Goal: Register for event/course

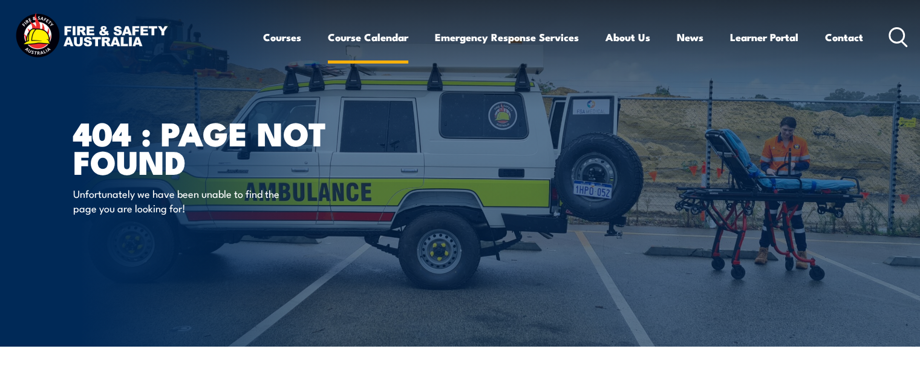
click at [365, 34] on link "Course Calendar" at bounding box center [368, 37] width 80 height 32
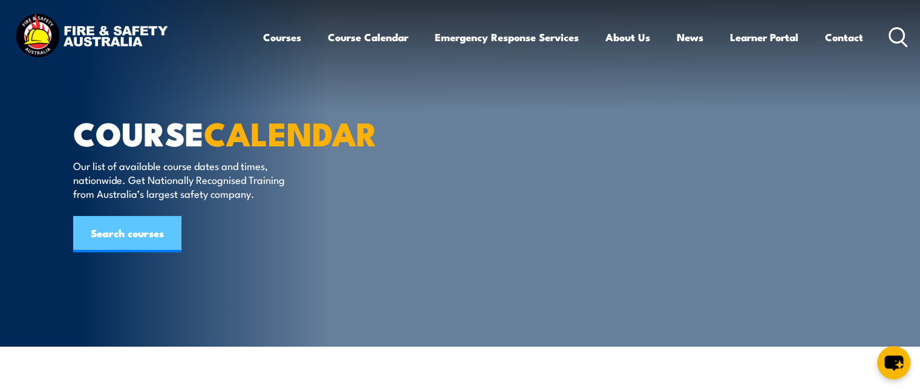
click at [147, 252] on link "Search courses" at bounding box center [127, 234] width 108 height 36
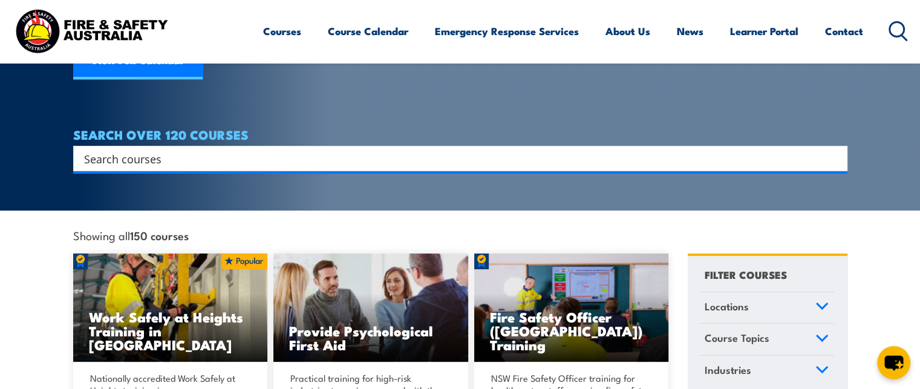
scroll to position [191, 0]
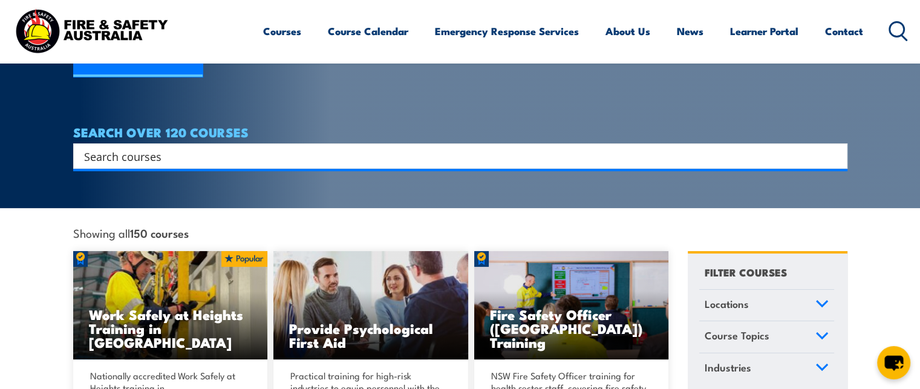
click at [152, 147] on input "Search input" at bounding box center [452, 156] width 737 height 18
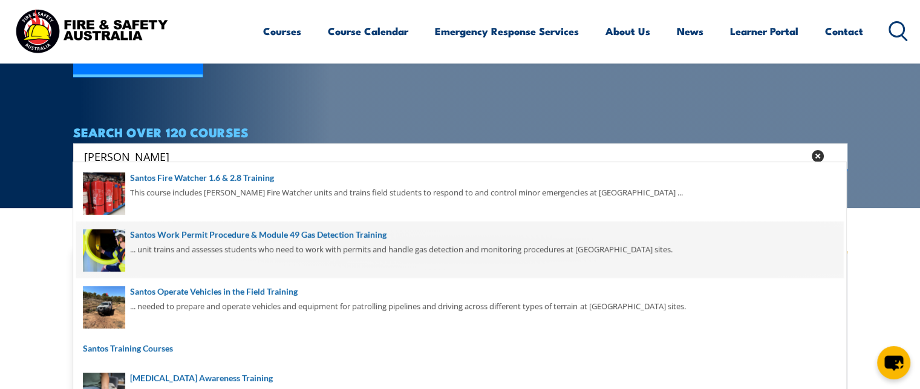
type input "santos"
click at [238, 236] on span at bounding box center [459, 249] width 767 height 57
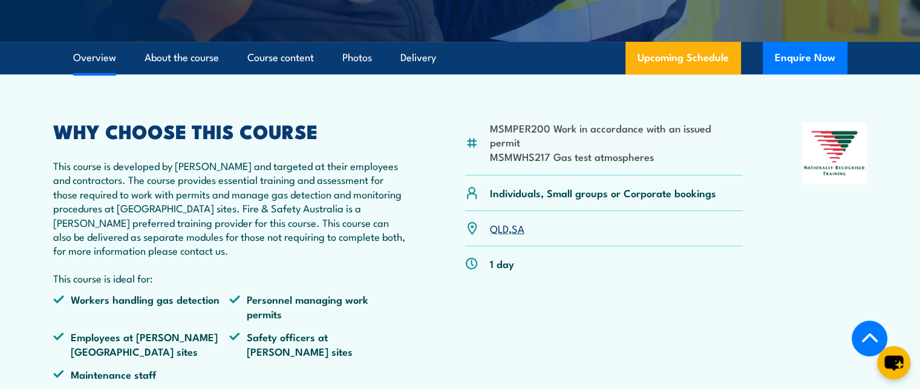
scroll to position [340, 0]
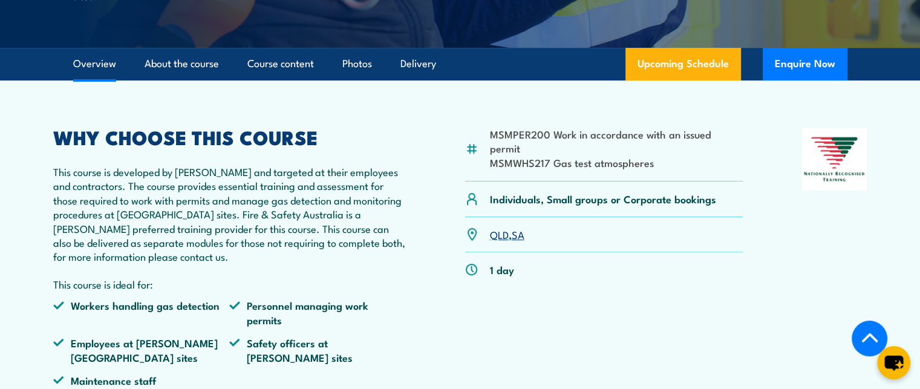
click at [523, 234] on link "SA" at bounding box center [518, 234] width 13 height 15
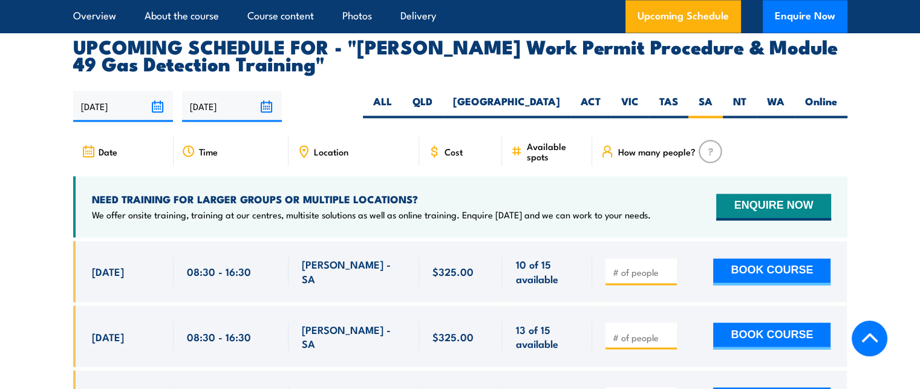
scroll to position [1997, 0]
